Goal: Contribute content: Add original content to the website for others to see

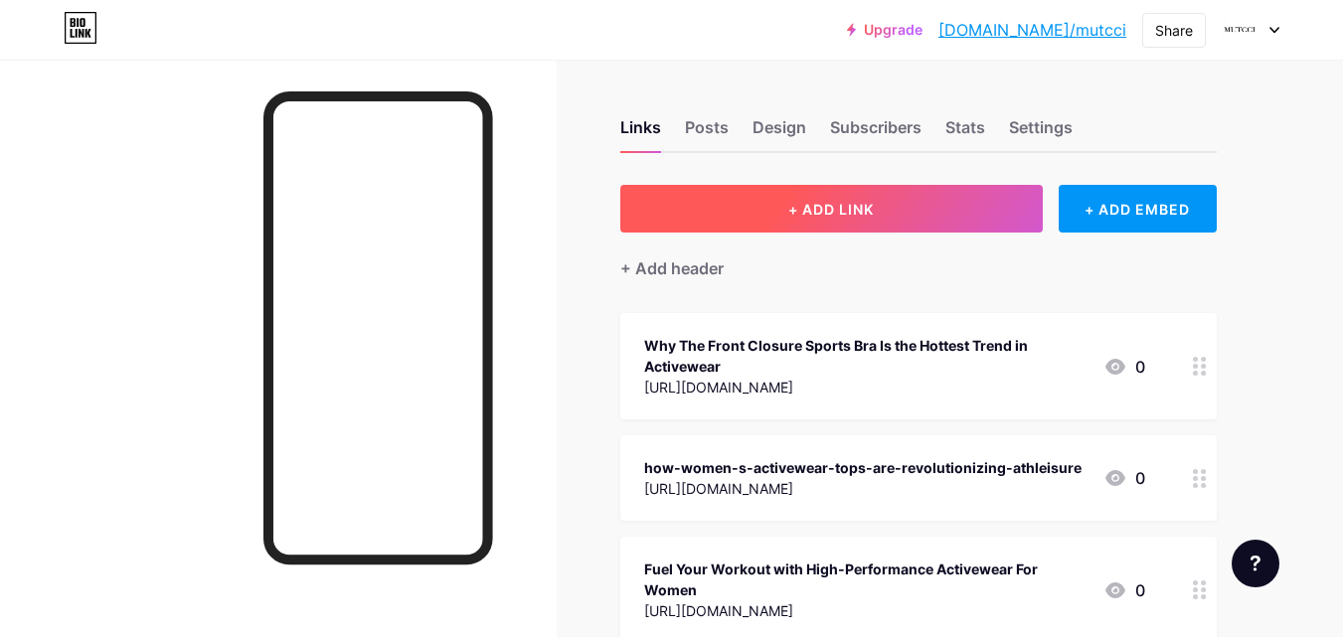
click at [790, 217] on span "+ ADD LINK" at bounding box center [832, 209] width 86 height 17
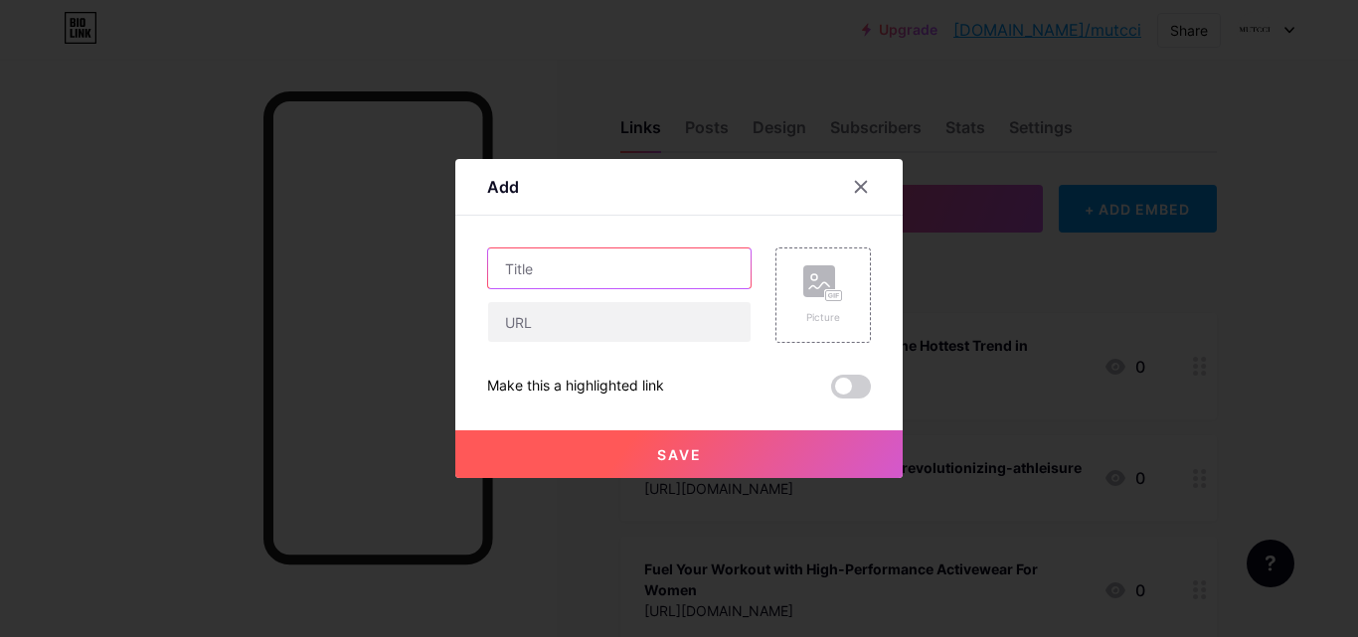
click at [545, 281] on input "text" at bounding box center [619, 269] width 263 height 40
click at [534, 269] on input "text" at bounding box center [619, 269] width 263 height 40
paste input "How Front Closing Sports Bras Improve Flexibility in Yoga Practice"
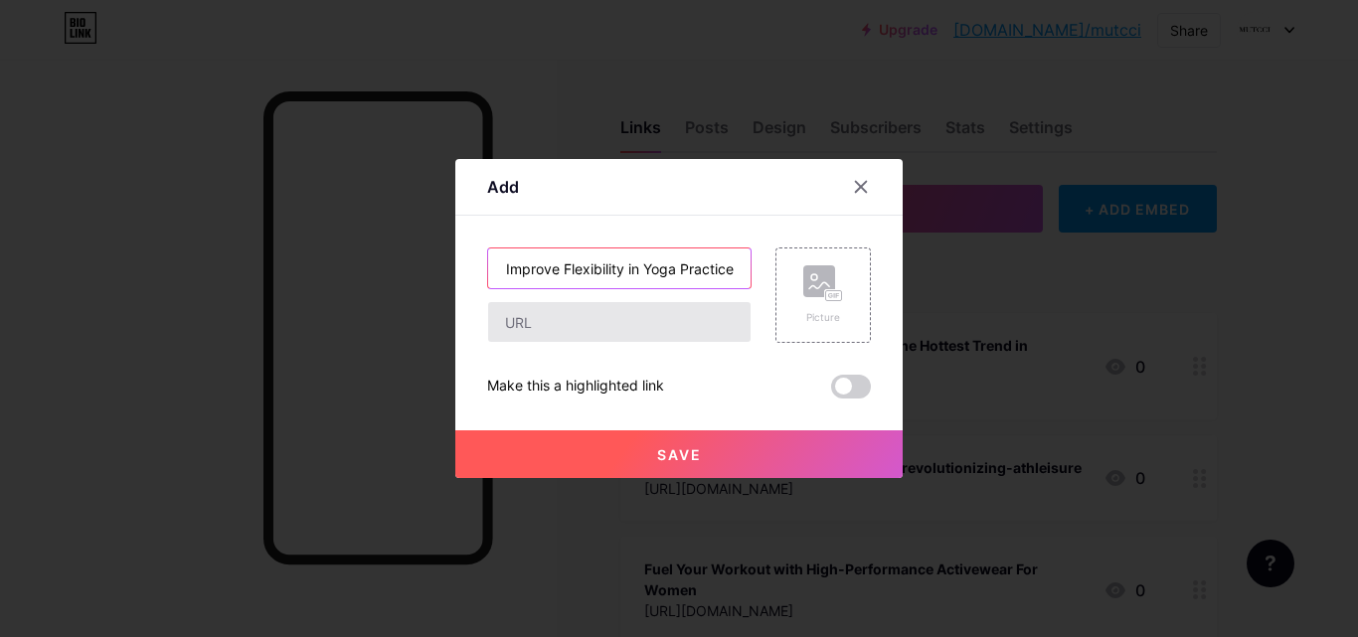
type input "How Front Closing Sports Bras Improve Flexibility in Yoga Practice"
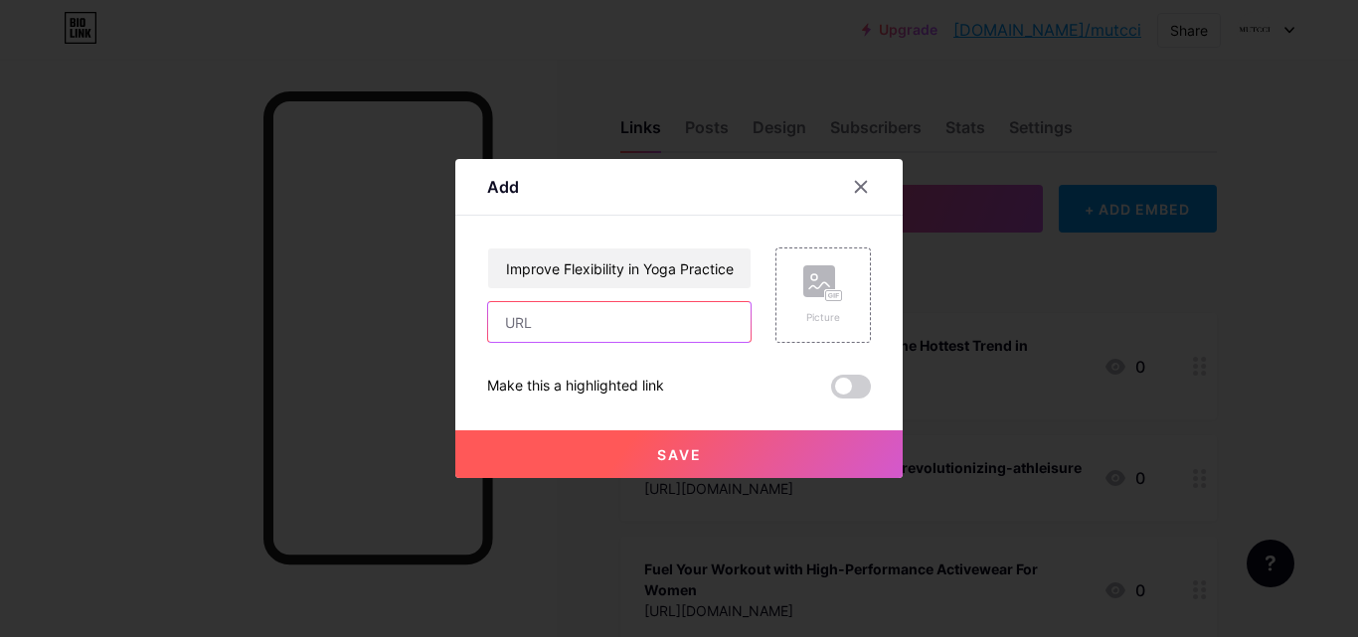
scroll to position [0, 0]
drag, startPoint x: 511, startPoint y: 307, endPoint x: 491, endPoint y: 294, distance: 23.7
click at [511, 307] on input "text" at bounding box center [619, 322] width 263 height 40
paste input "[URL][DOMAIN_NAME]"
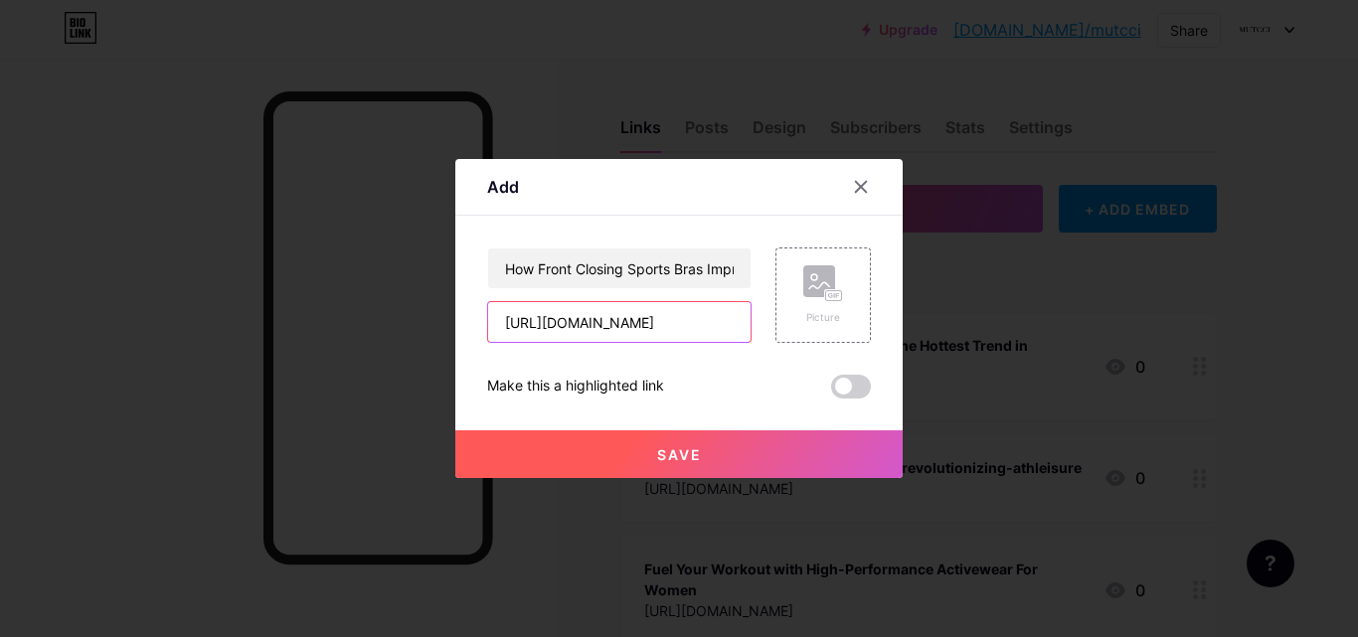
type input "[URL][DOMAIN_NAME]"
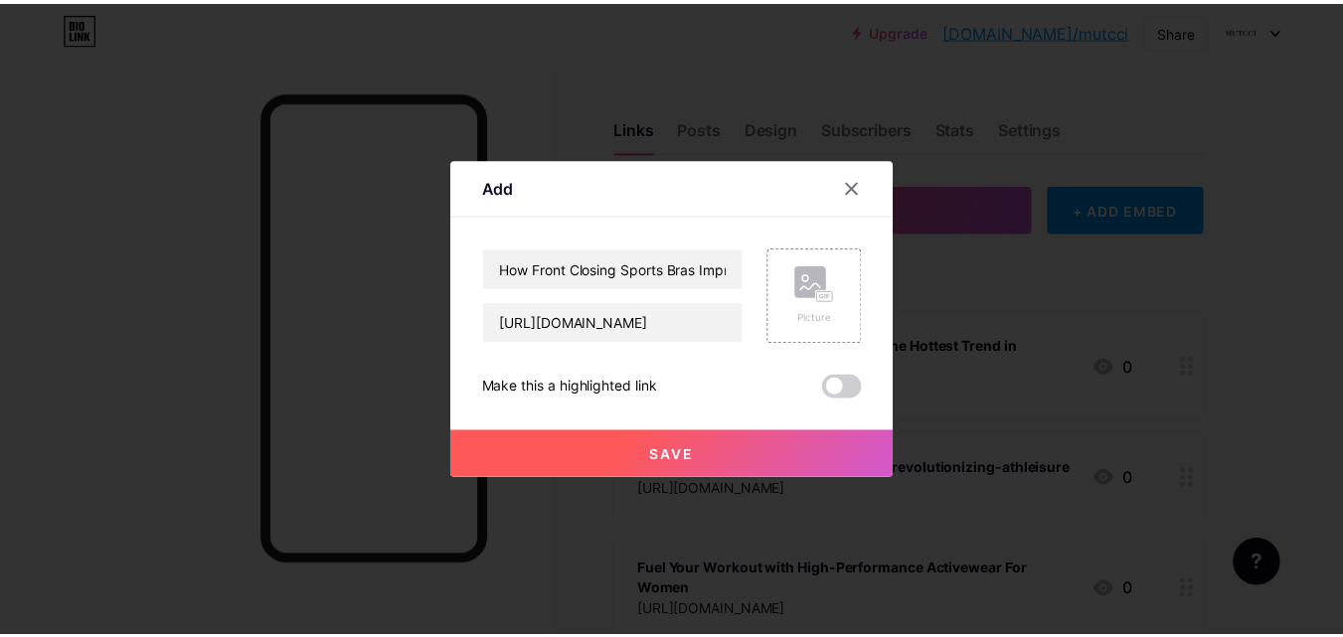
scroll to position [0, 0]
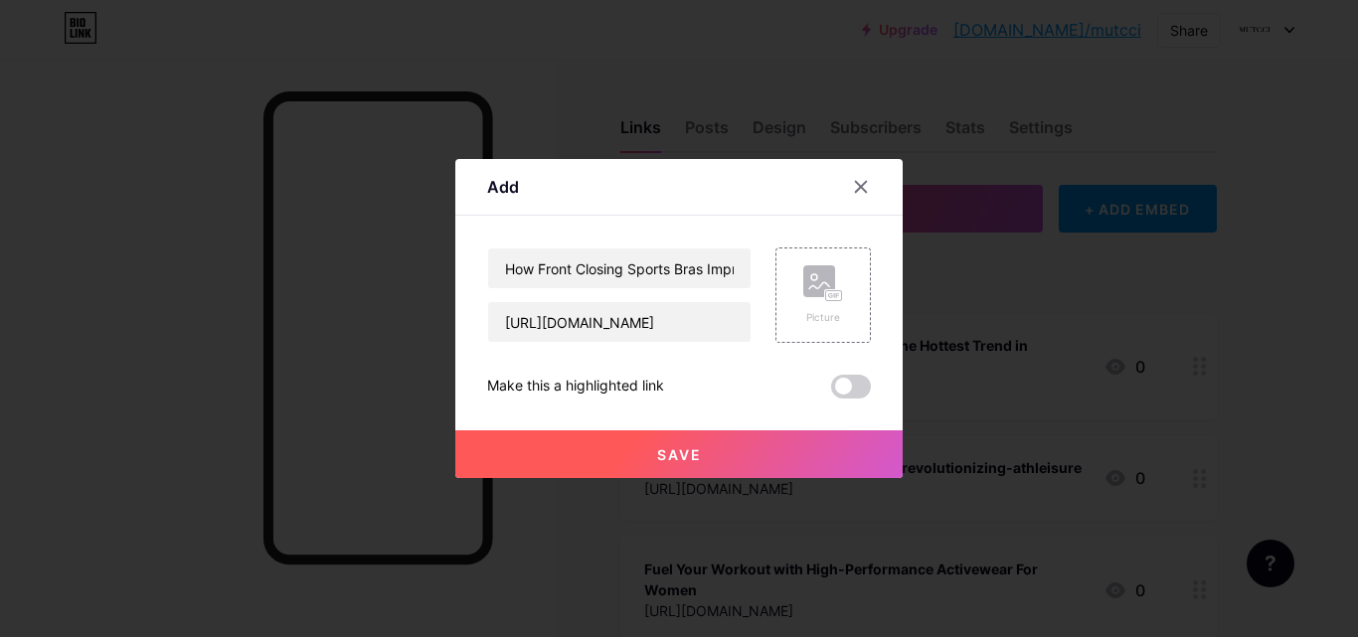
click at [601, 425] on div "Save" at bounding box center [679, 439] width 448 height 80
click at [601, 447] on button "Save" at bounding box center [679, 455] width 448 height 48
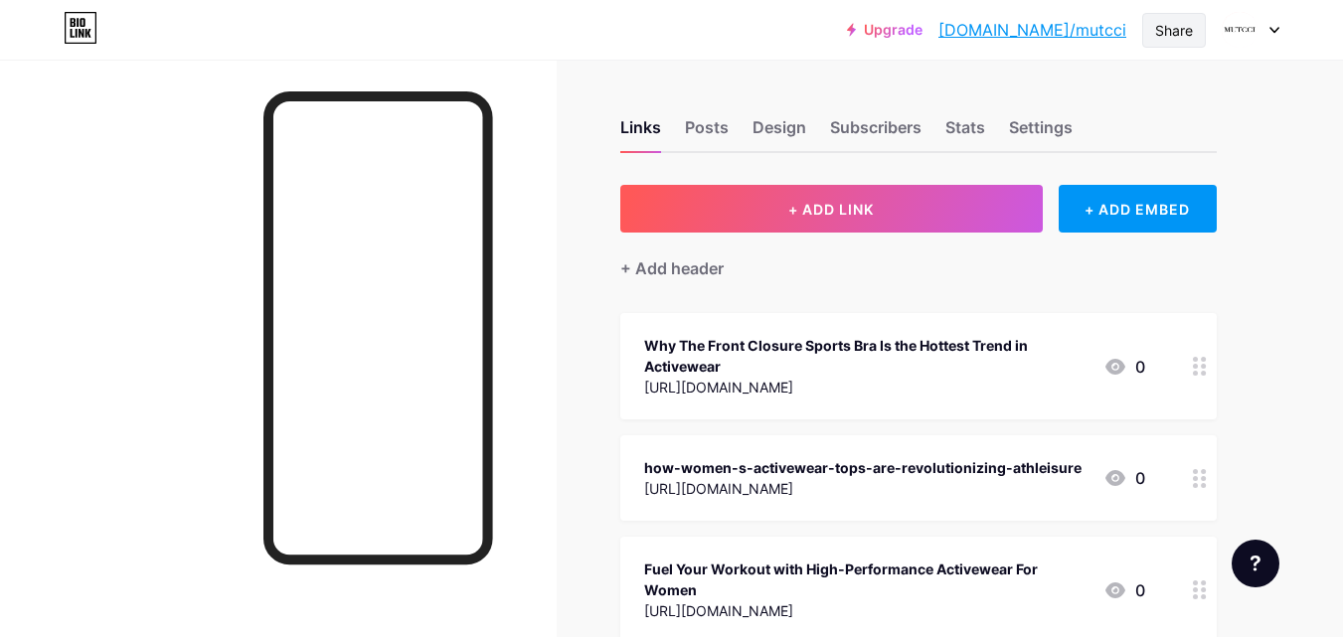
click at [1170, 41] on div "Share" at bounding box center [1175, 30] width 64 height 35
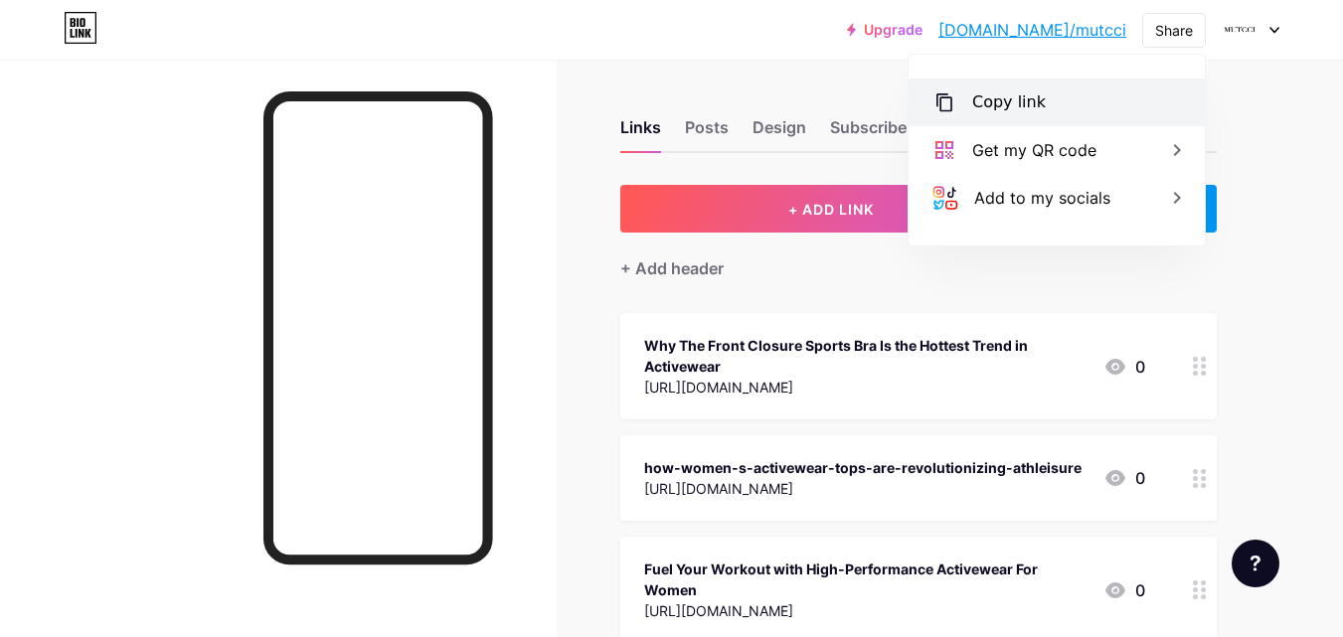
click at [1016, 96] on div "Copy link" at bounding box center [1010, 102] width 74 height 24
